Goal: Information Seeking & Learning: Learn about a topic

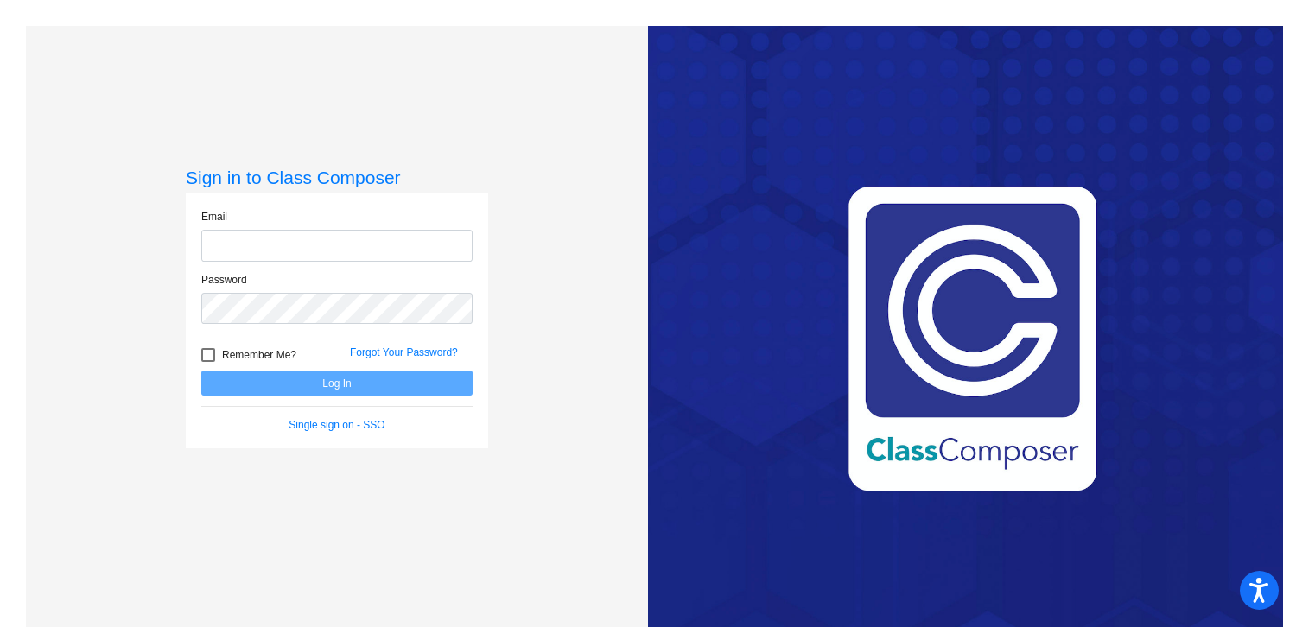
click at [398, 238] on input "email" at bounding box center [336, 246] width 271 height 32
click at [367, 252] on input "[EMAIL_ADDRESS][DOMAIN_NAME]" at bounding box center [336, 246] width 271 height 32
type input "g"
click at [331, 246] on input "email" at bounding box center [336, 246] width 271 height 32
type input "[EMAIL_ADDRESS][DOMAIN_NAME]"
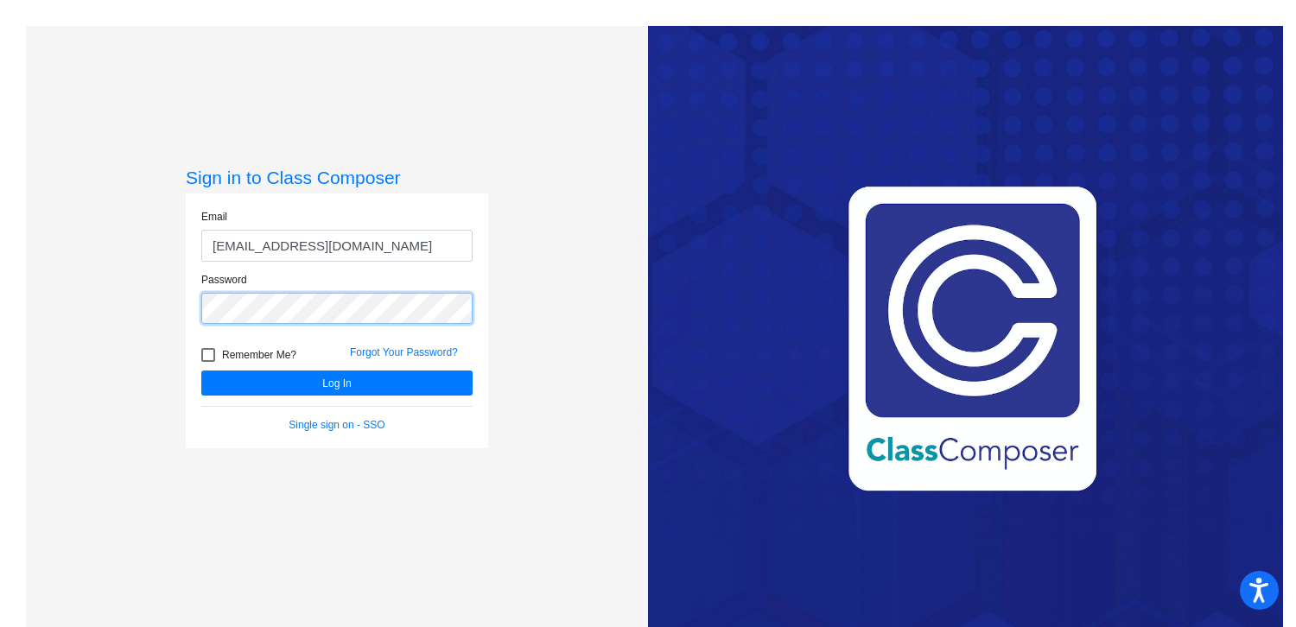
click at [201, 371] on button "Log In" at bounding box center [336, 383] width 271 height 25
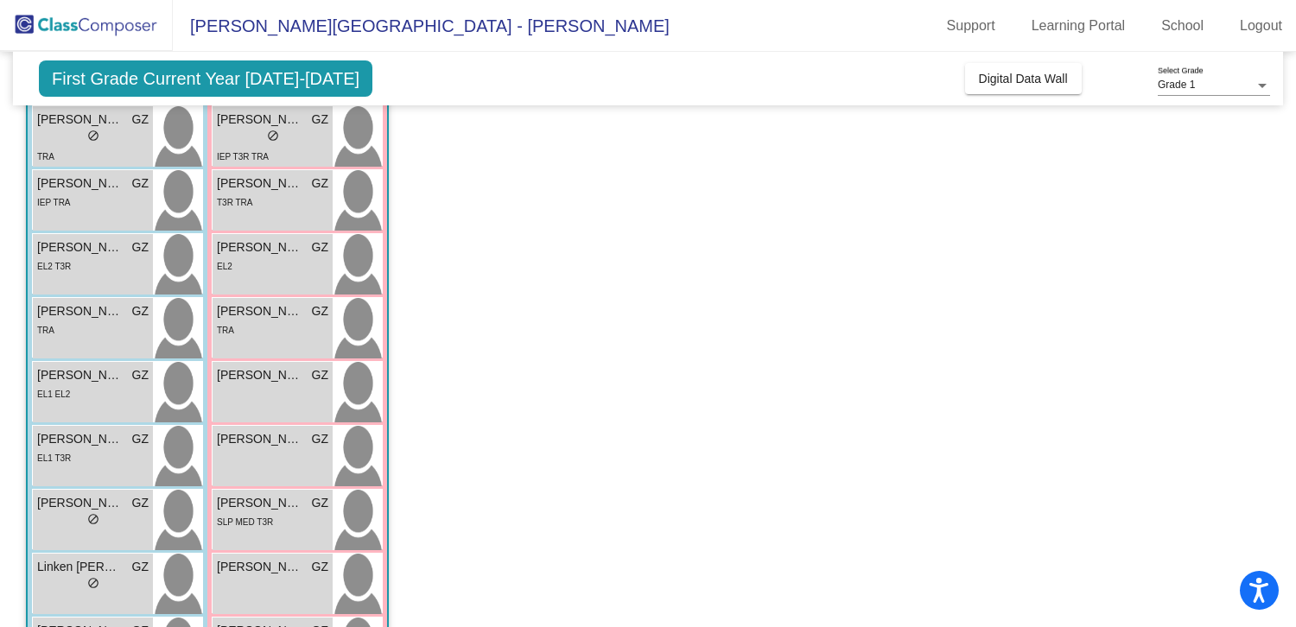
scroll to position [248, 0]
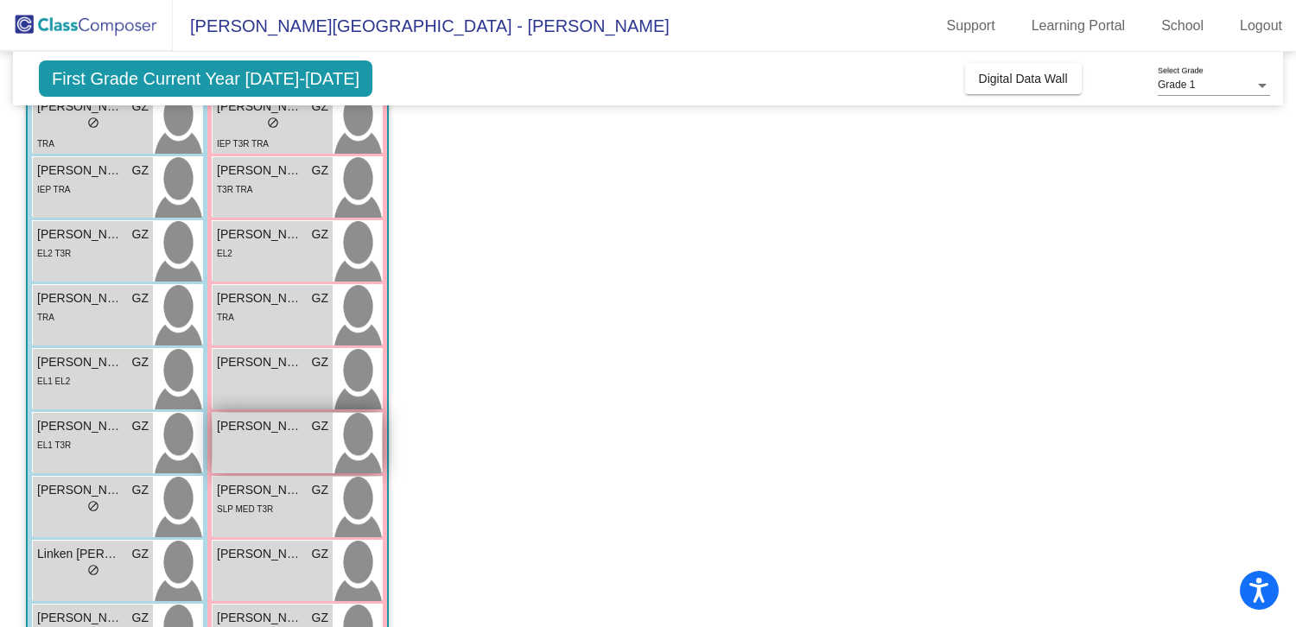
click at [263, 423] on span "[PERSON_NAME]" at bounding box center [260, 426] width 86 height 18
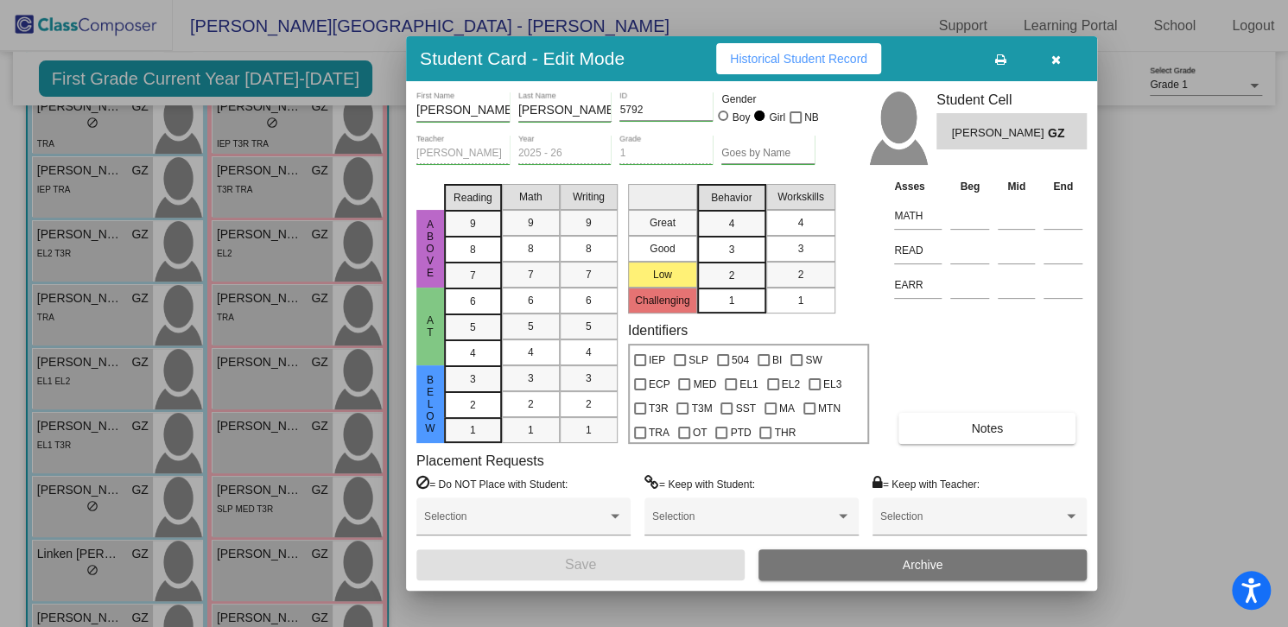
click at [789, 221] on div "4" at bounding box center [801, 223] width 34 height 26
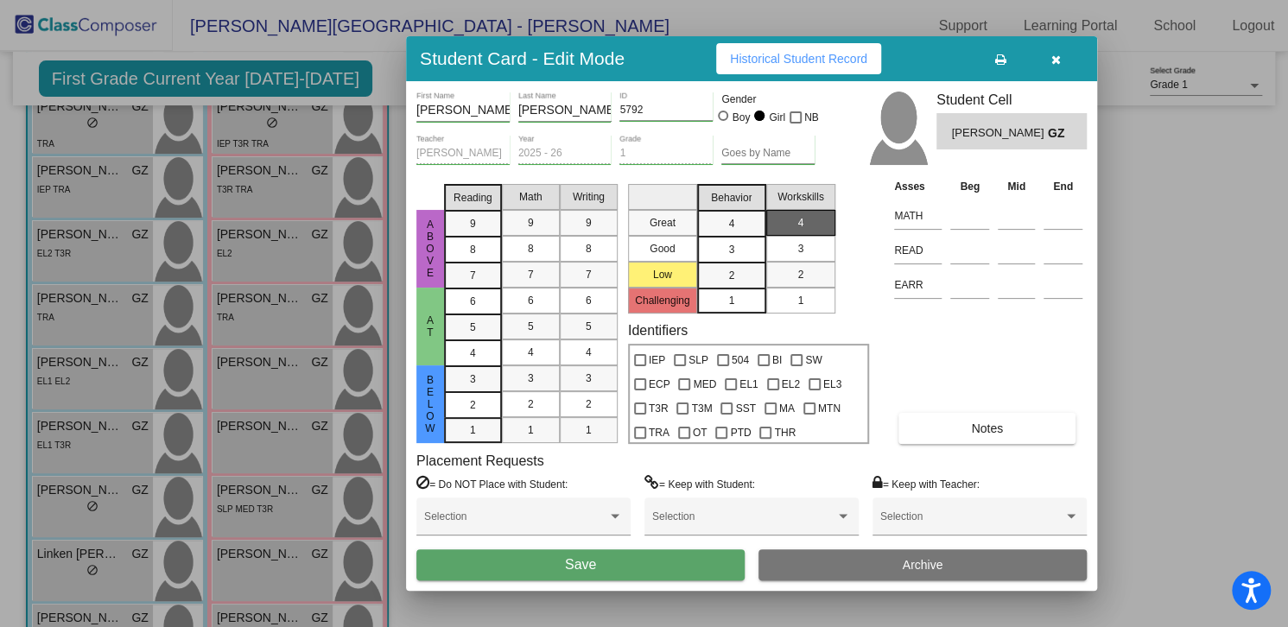
click at [794, 251] on div "3" at bounding box center [801, 249] width 34 height 26
click at [786, 62] on span "Historical Student Record" at bounding box center [798, 59] width 137 height 14
click at [1067, 50] on button "button" at bounding box center [1055, 58] width 55 height 31
